Goal: Task Accomplishment & Management: Manage account settings

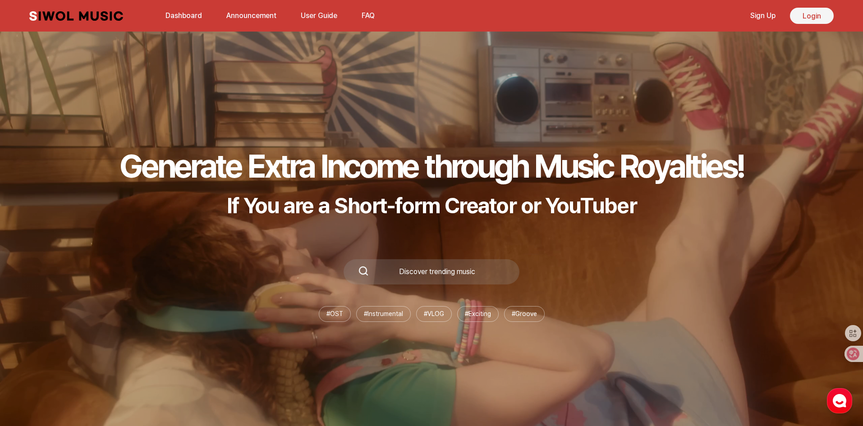
click at [811, 15] on link "Login" at bounding box center [812, 16] width 44 height 16
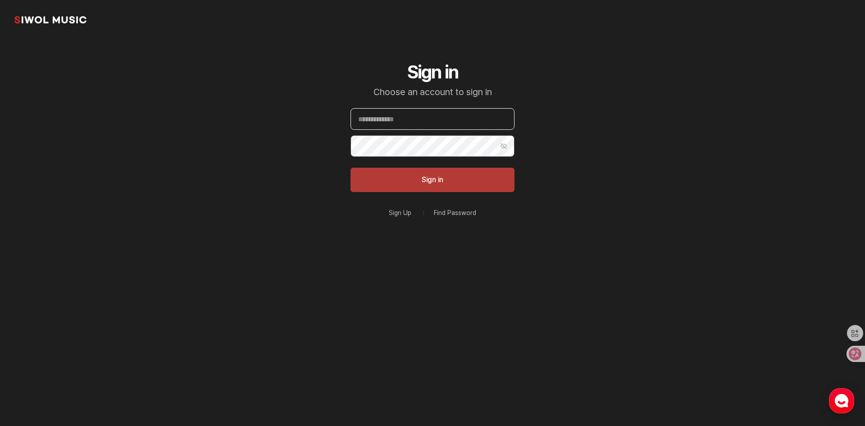
type input "**********"
click at [434, 184] on button "Sign in" at bounding box center [433, 180] width 164 height 24
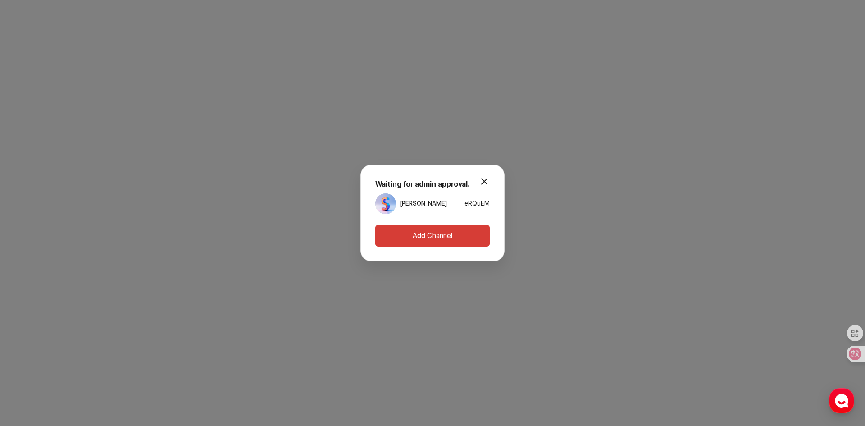
click at [487, 181] on button "modal.close" at bounding box center [484, 181] width 18 height 18
